Goal: Task Accomplishment & Management: Use online tool/utility

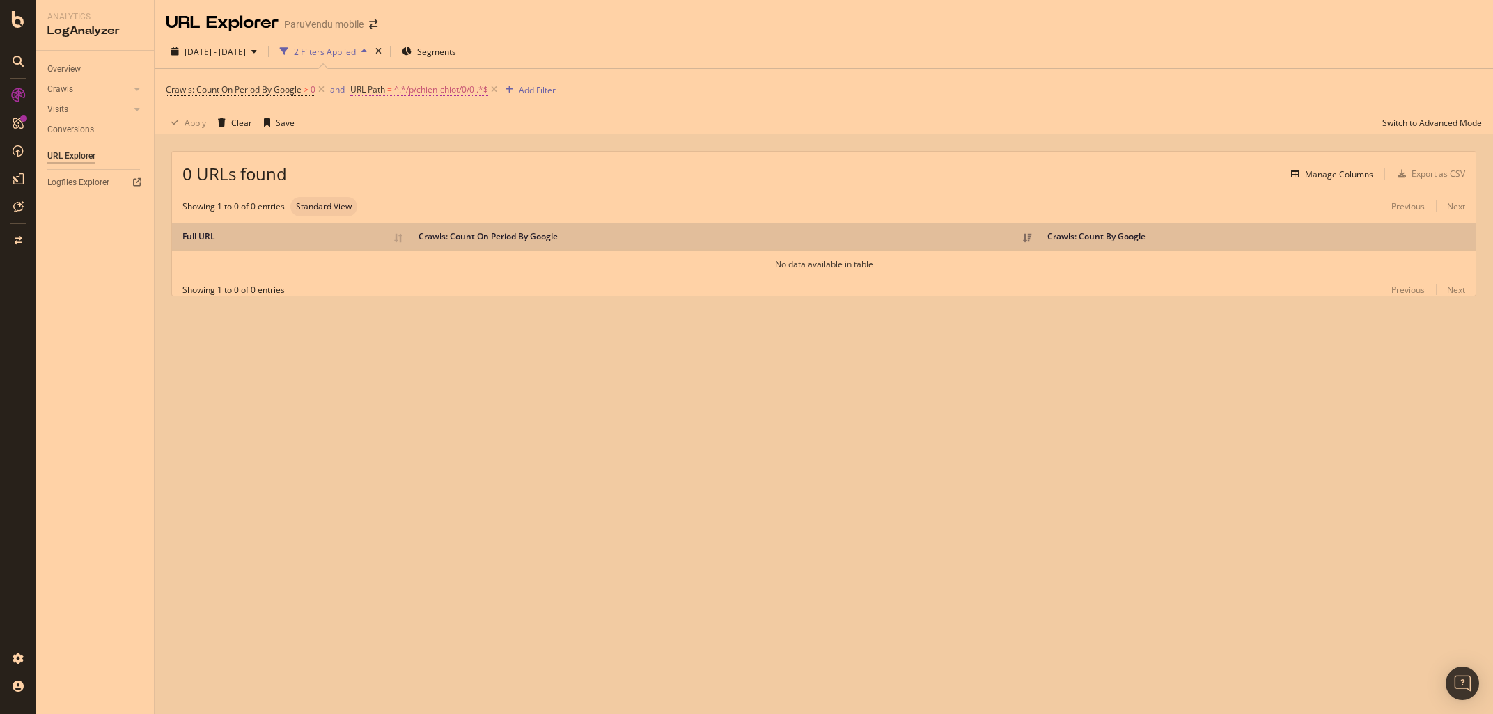
click at [444, 86] on span "^.*/p/chien-chiot/0/0 .*$" at bounding box center [441, 89] width 94 height 19
drag, startPoint x: 464, startPoint y: 148, endPoint x: 380, endPoint y: 147, distance: 83.5
click at [380, 147] on input "/p/chien-chiot/0/0" at bounding box center [430, 148] width 132 height 22
click at [378, 147] on input "/p/chien-chiot/0/0" at bounding box center [430, 148] width 132 height 22
drag, startPoint x: 373, startPoint y: 147, endPoint x: 568, endPoint y: 152, distance: 195.0
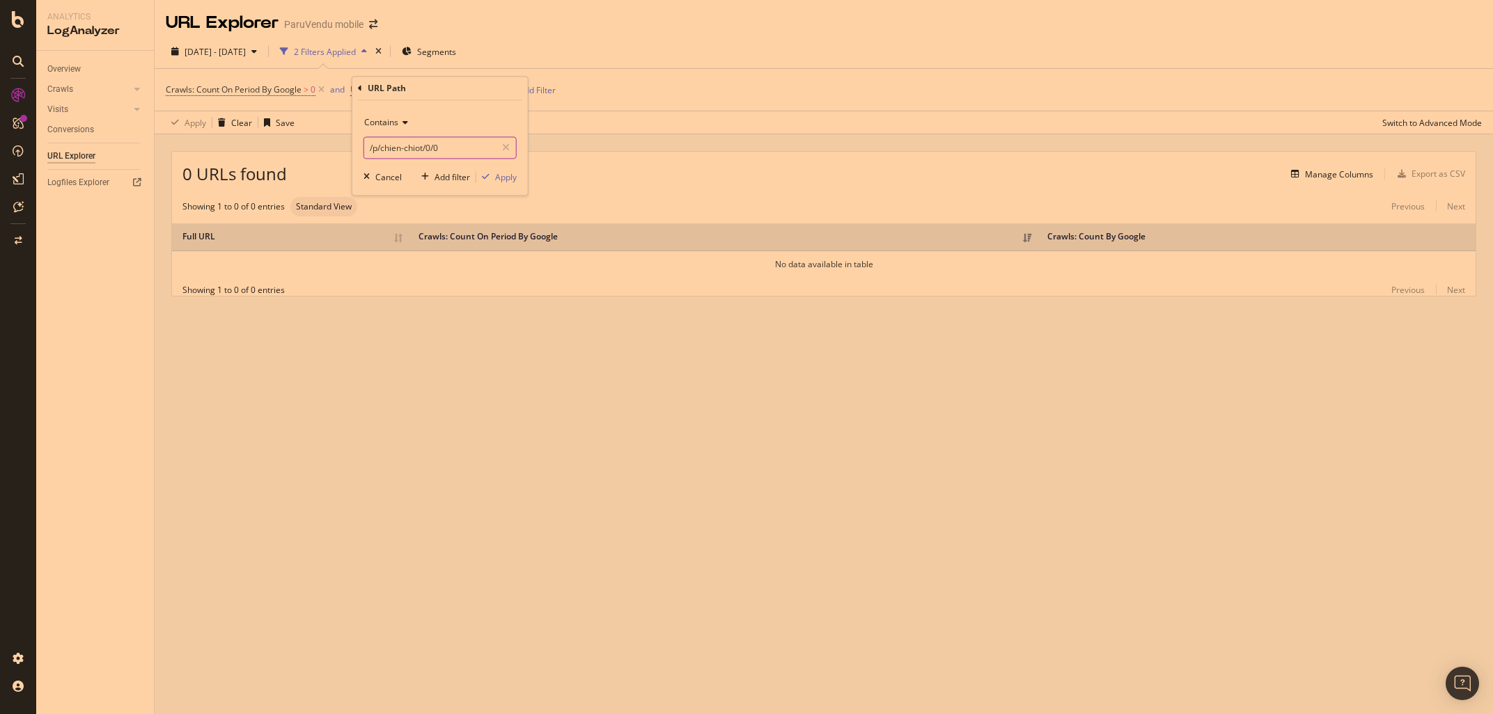
click at [496, 152] on input "/p/chien-chiot/0/0" at bounding box center [430, 148] width 132 height 22
type input "/r/"
click at [510, 180] on div "Apply" at bounding box center [506, 177] width 22 height 12
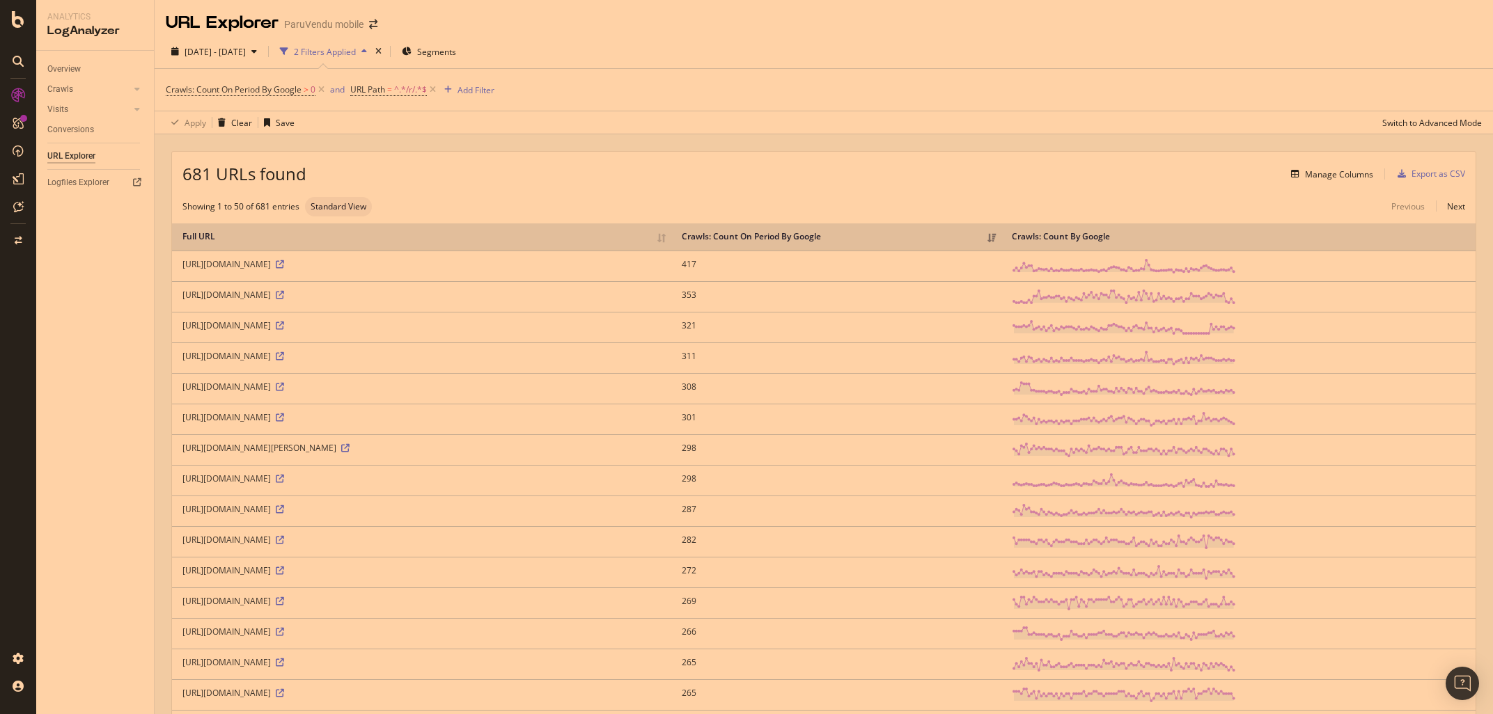
drag, startPoint x: 404, startPoint y: 262, endPoint x: 279, endPoint y: 260, distance: 125.3
click at [279, 260] on div "[URL][DOMAIN_NAME]" at bounding box center [421, 264] width 478 height 12
copy div "/auto-moto/r/Audi-A1-occasion/"
